Goal: Information Seeking & Learning: Compare options

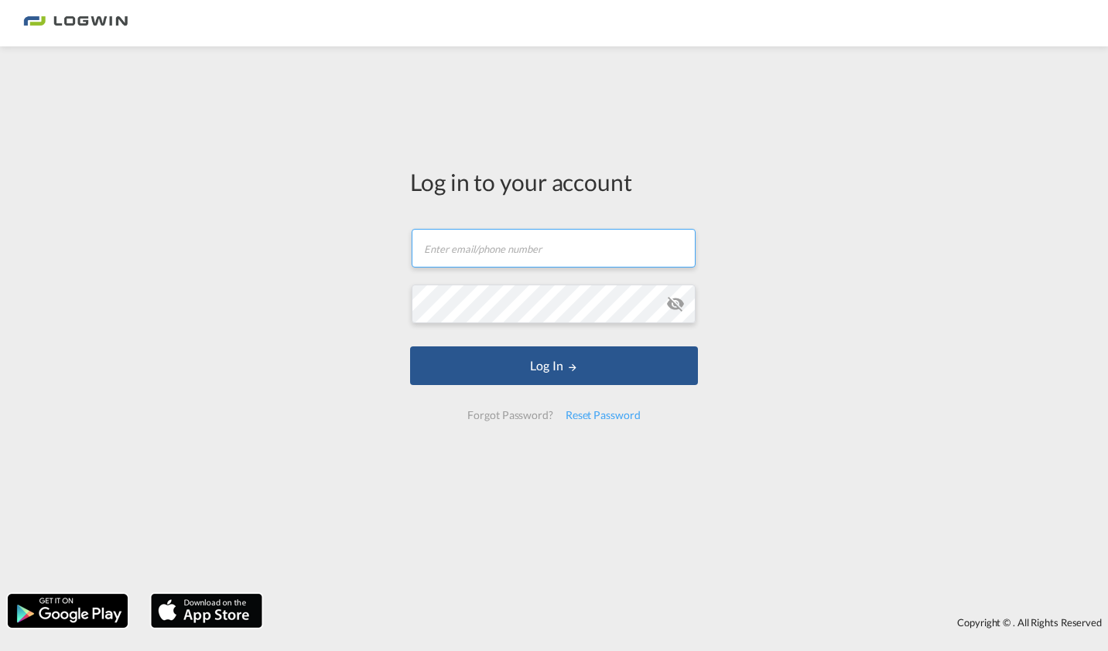
click at [470, 242] on input "text" at bounding box center [554, 248] width 284 height 39
type input "[PERSON_NAME][EMAIL_ADDRESS][DOMAIN_NAME]"
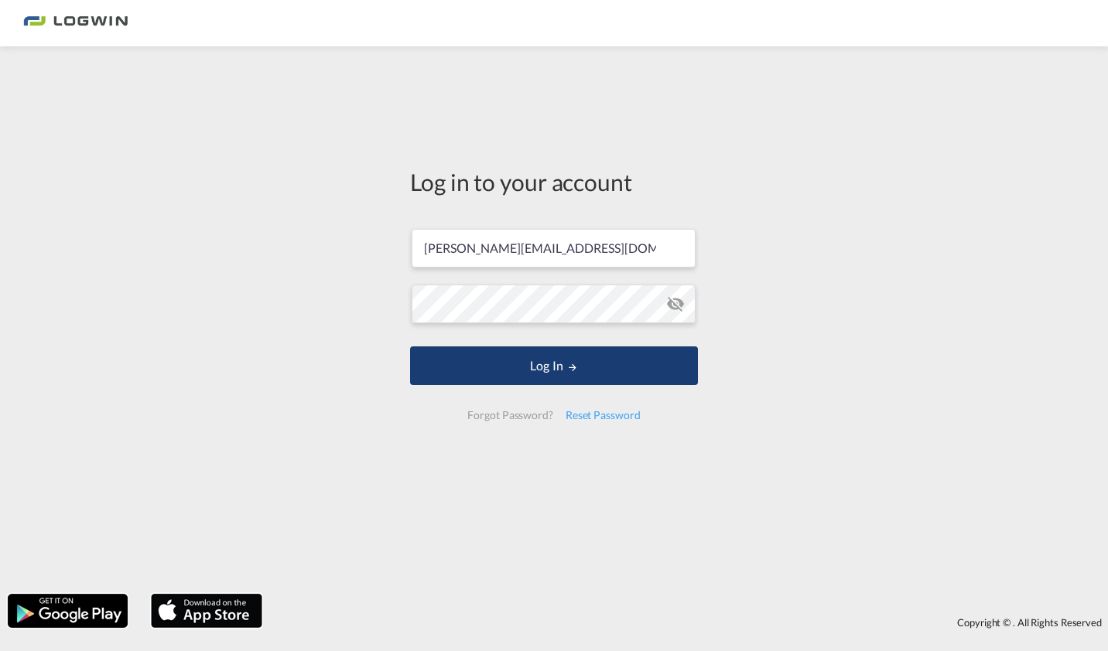
click at [526, 357] on button "Log In" at bounding box center [554, 366] width 288 height 39
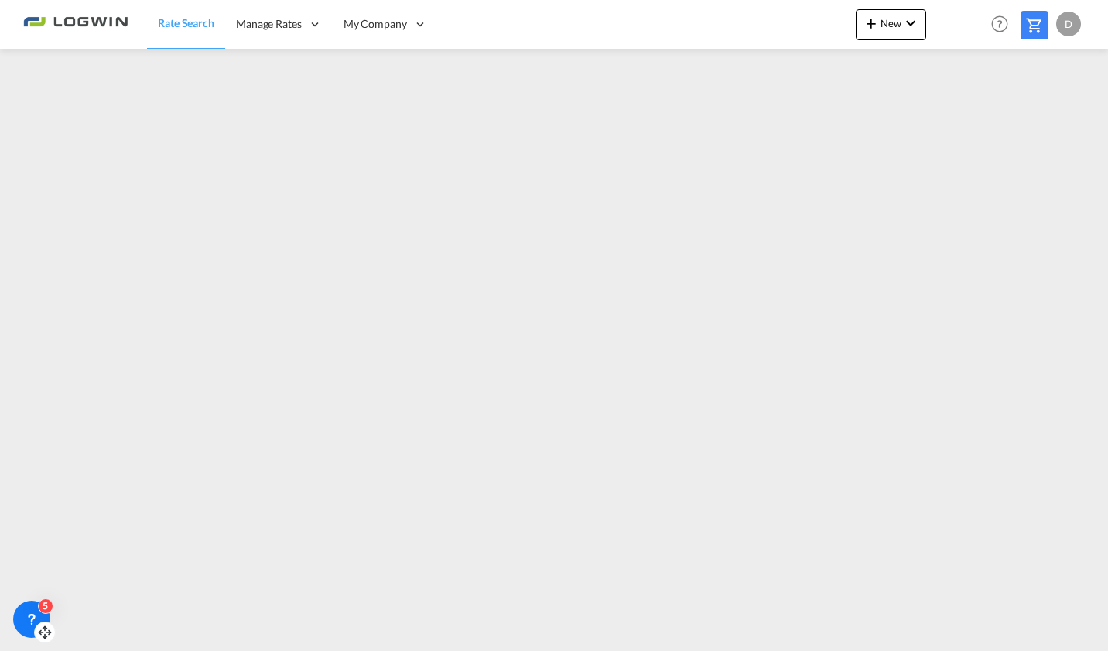
click at [30, 616] on icon at bounding box center [31, 618] width 5 height 6
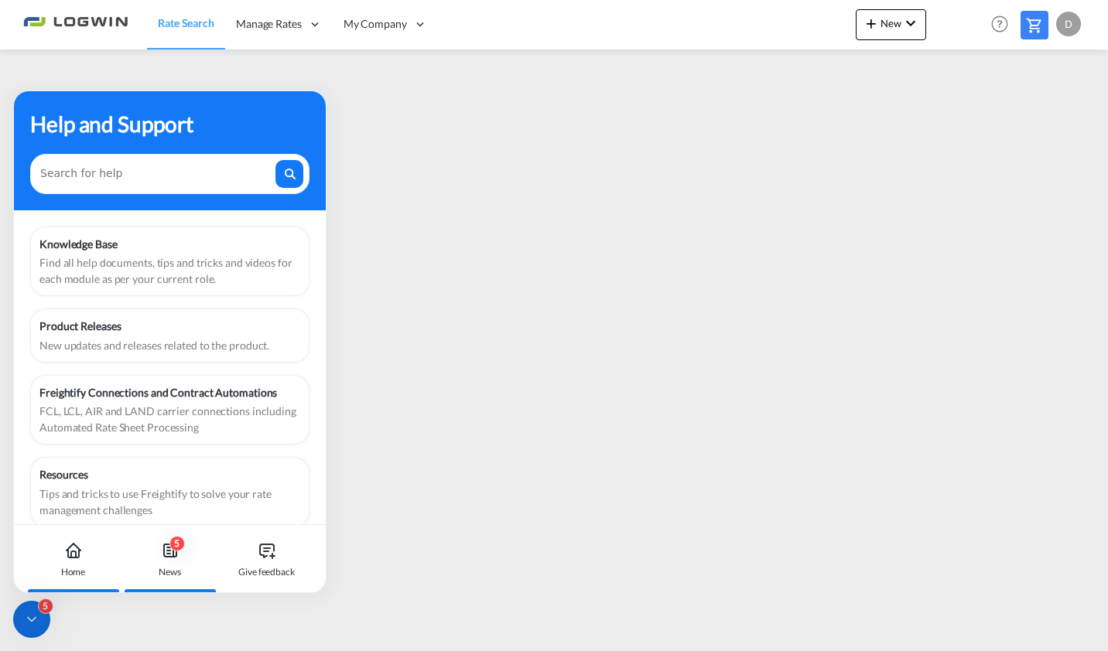
click at [178, 567] on div "News" at bounding box center [170, 573] width 22 height 14
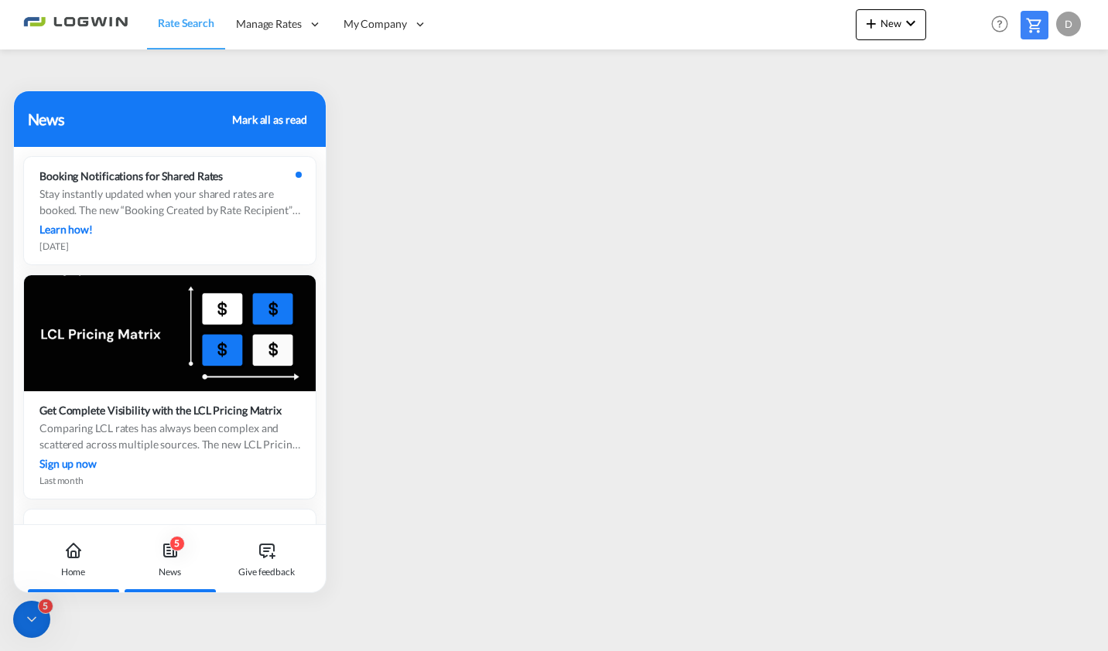
click at [75, 566] on div "Home" at bounding box center [73, 573] width 25 height 14
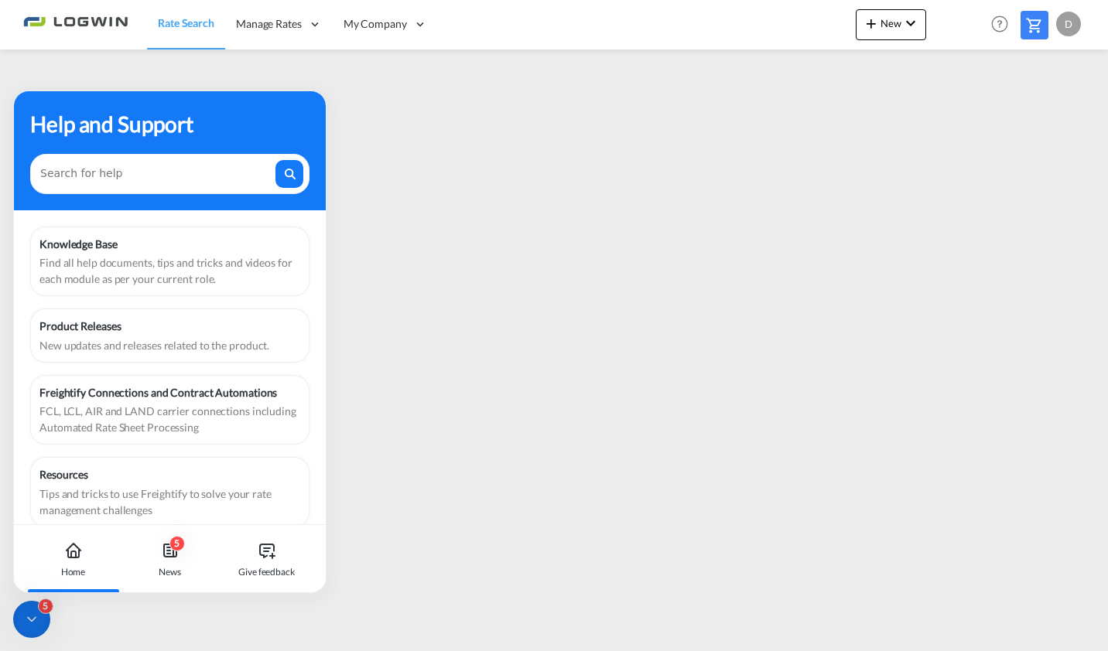
click at [35, 613] on icon at bounding box center [31, 619] width 15 height 15
